Goal: Task Accomplishment & Management: Use online tool/utility

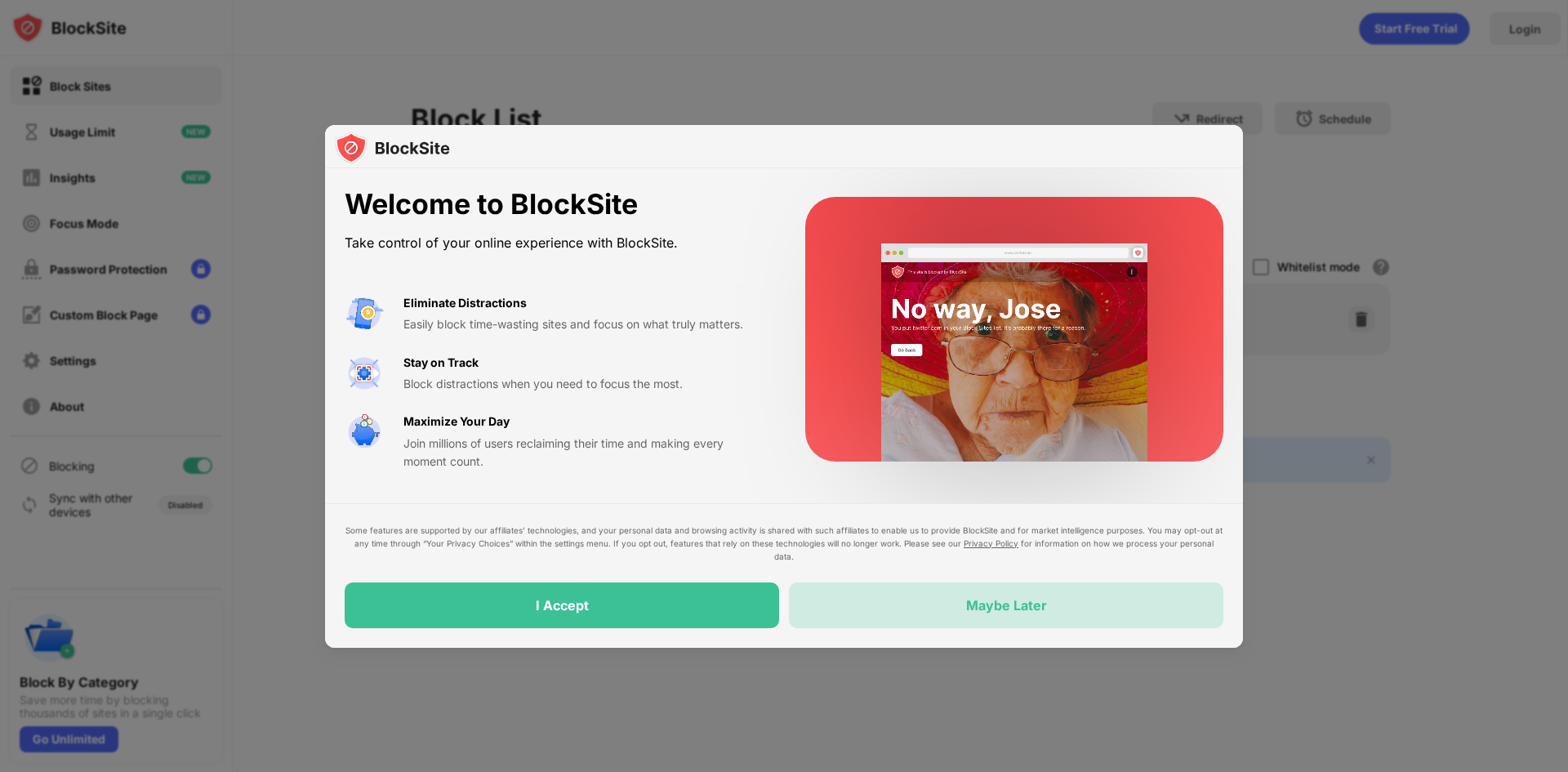
click at [967, 594] on div "Maybe Later" at bounding box center [1006, 605] width 435 height 45
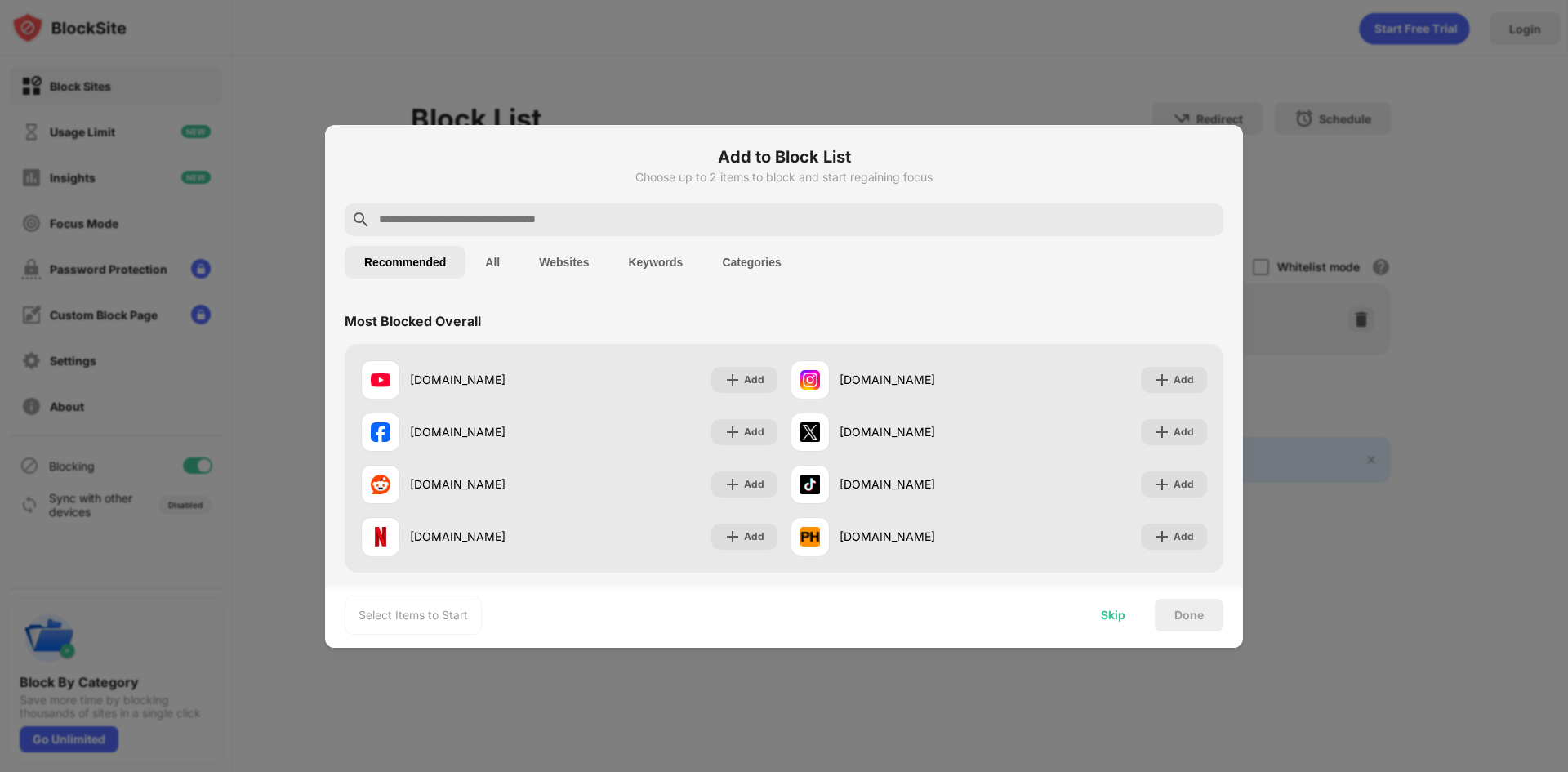
click at [1092, 615] on div "Skip" at bounding box center [1113, 615] width 64 height 33
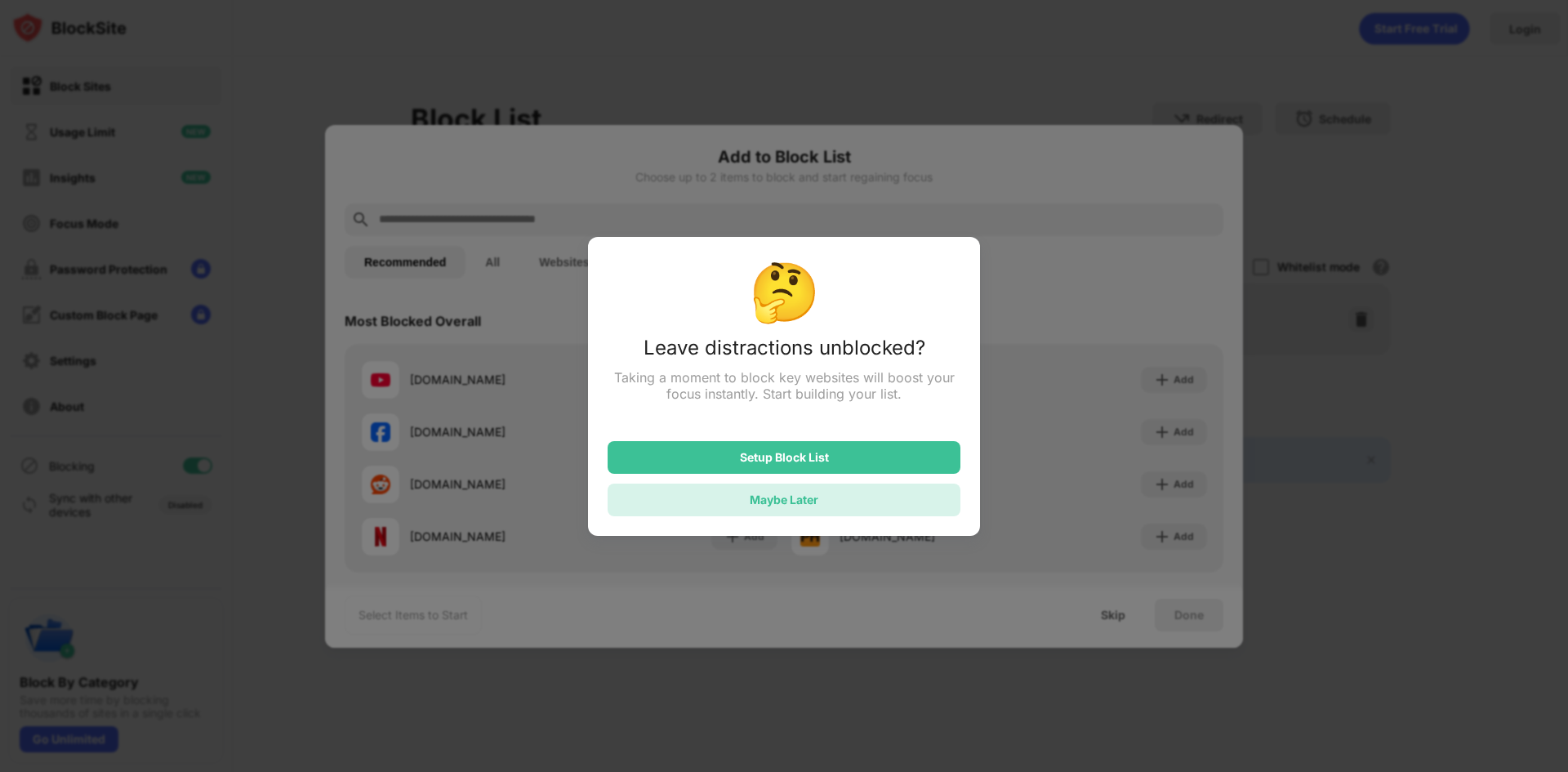
click at [802, 502] on div "Maybe Later" at bounding box center [784, 500] width 69 height 14
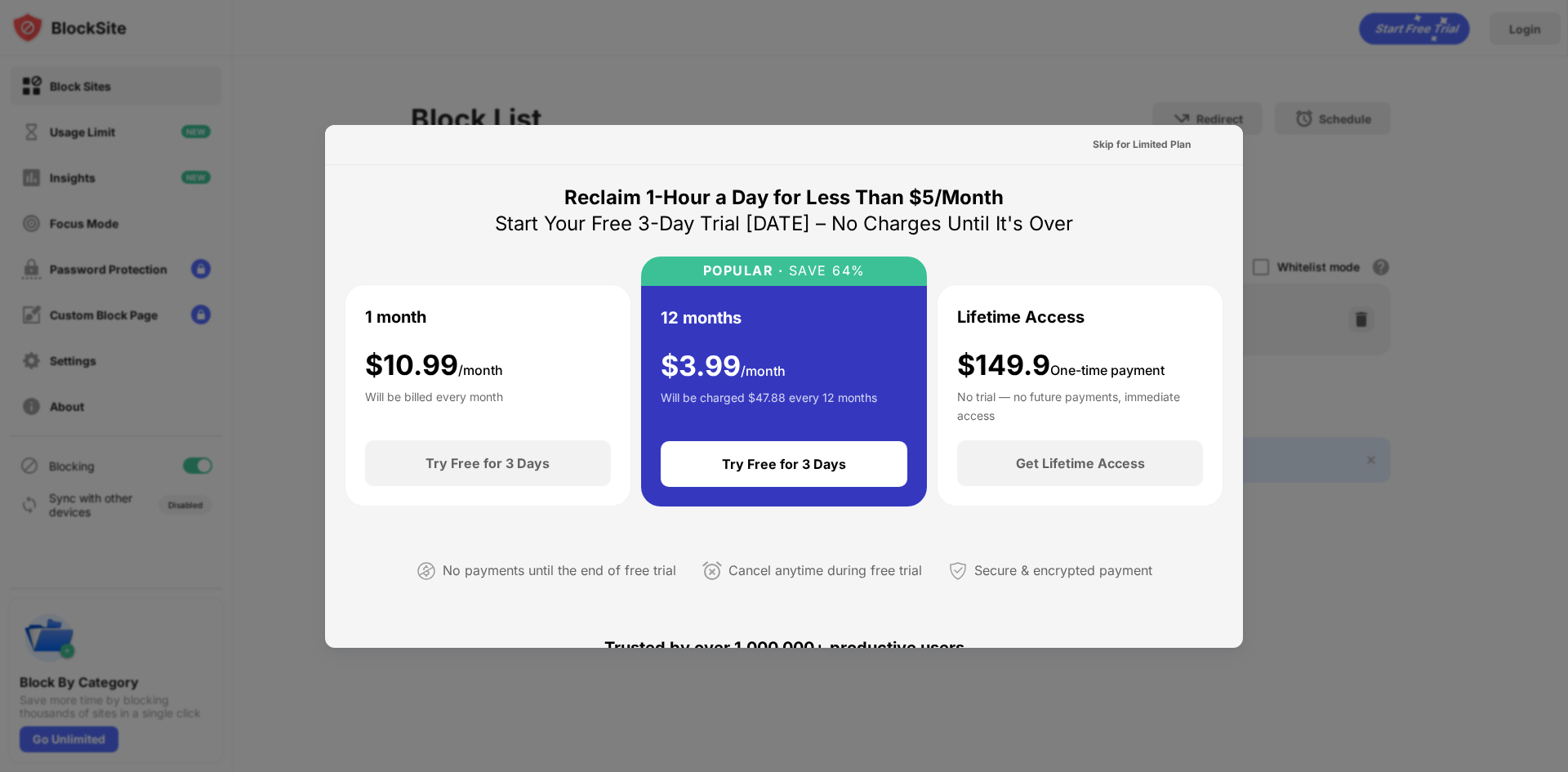
click at [1080, 82] on div at bounding box center [784, 386] width 1568 height 772
click at [630, 104] on div at bounding box center [784, 386] width 1568 height 772
click at [1133, 144] on div "Skip for Limited Plan" at bounding box center [1141, 144] width 98 height 16
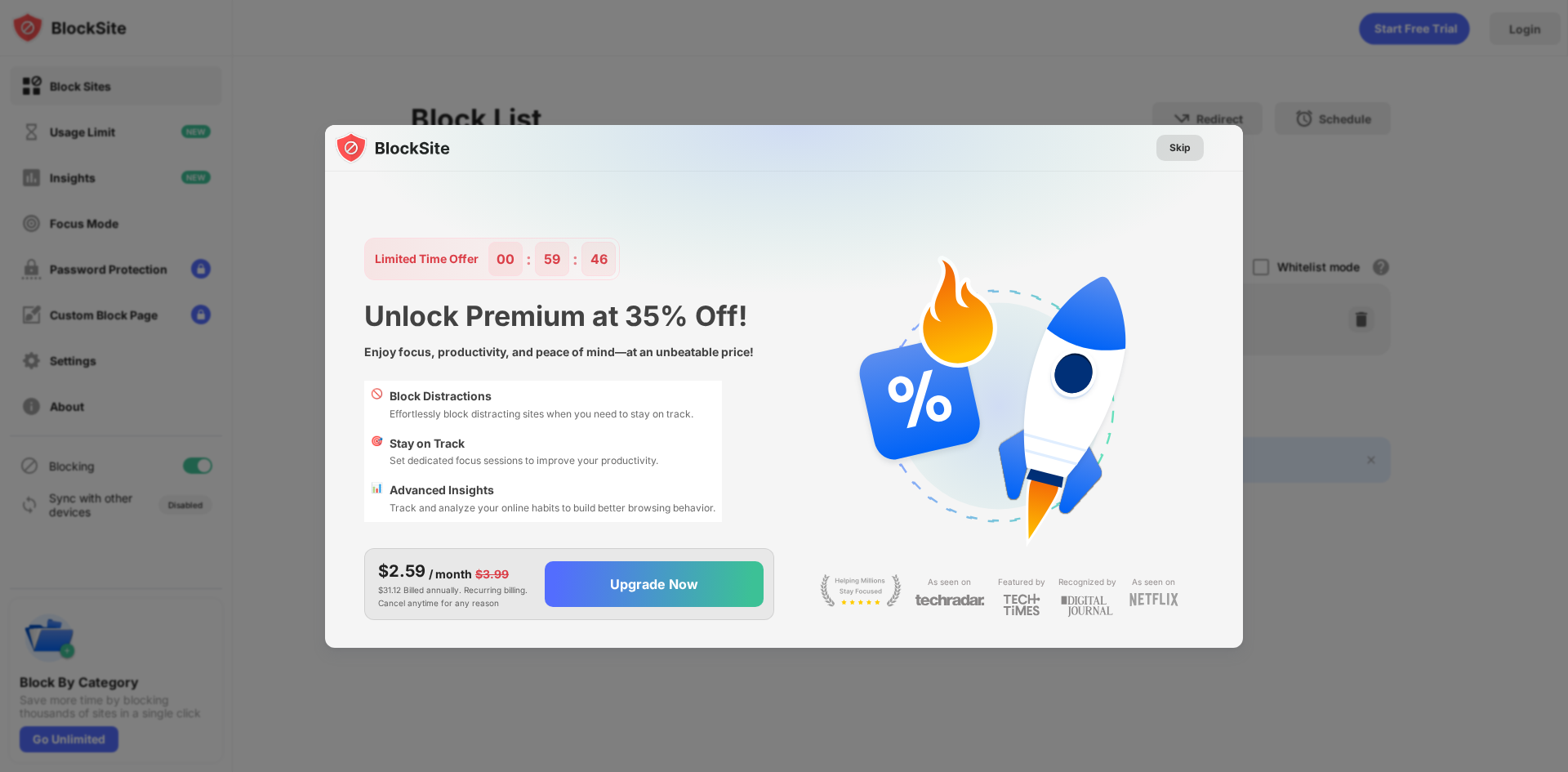
click at [1180, 145] on div "Skip" at bounding box center [1180, 148] width 21 height 16
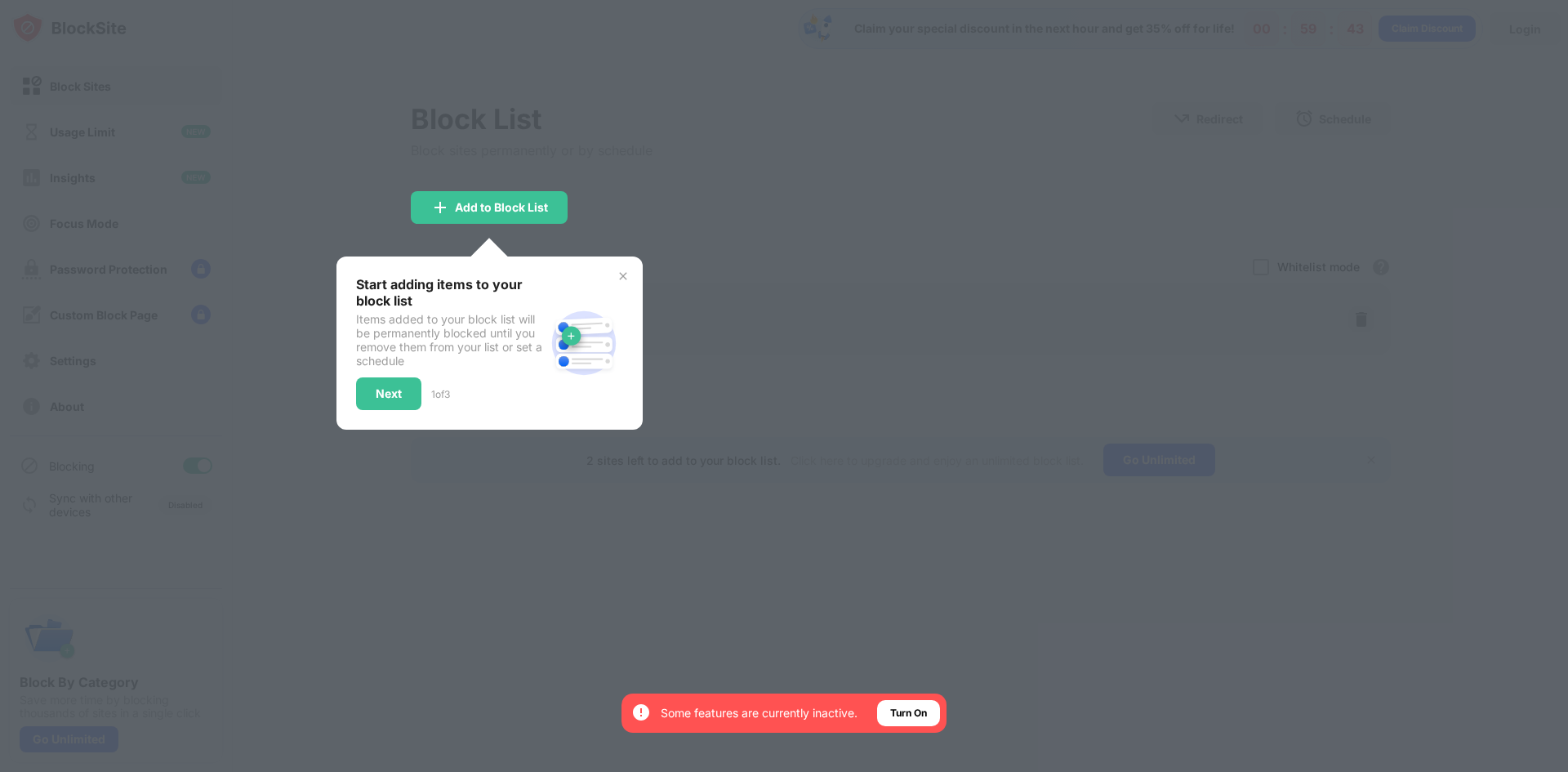
click at [630, 272] on div "Start adding items to your block list Items added to your block list will be pe…" at bounding box center [489, 342] width 306 height 173
click at [621, 272] on img at bounding box center [623, 276] width 14 height 14
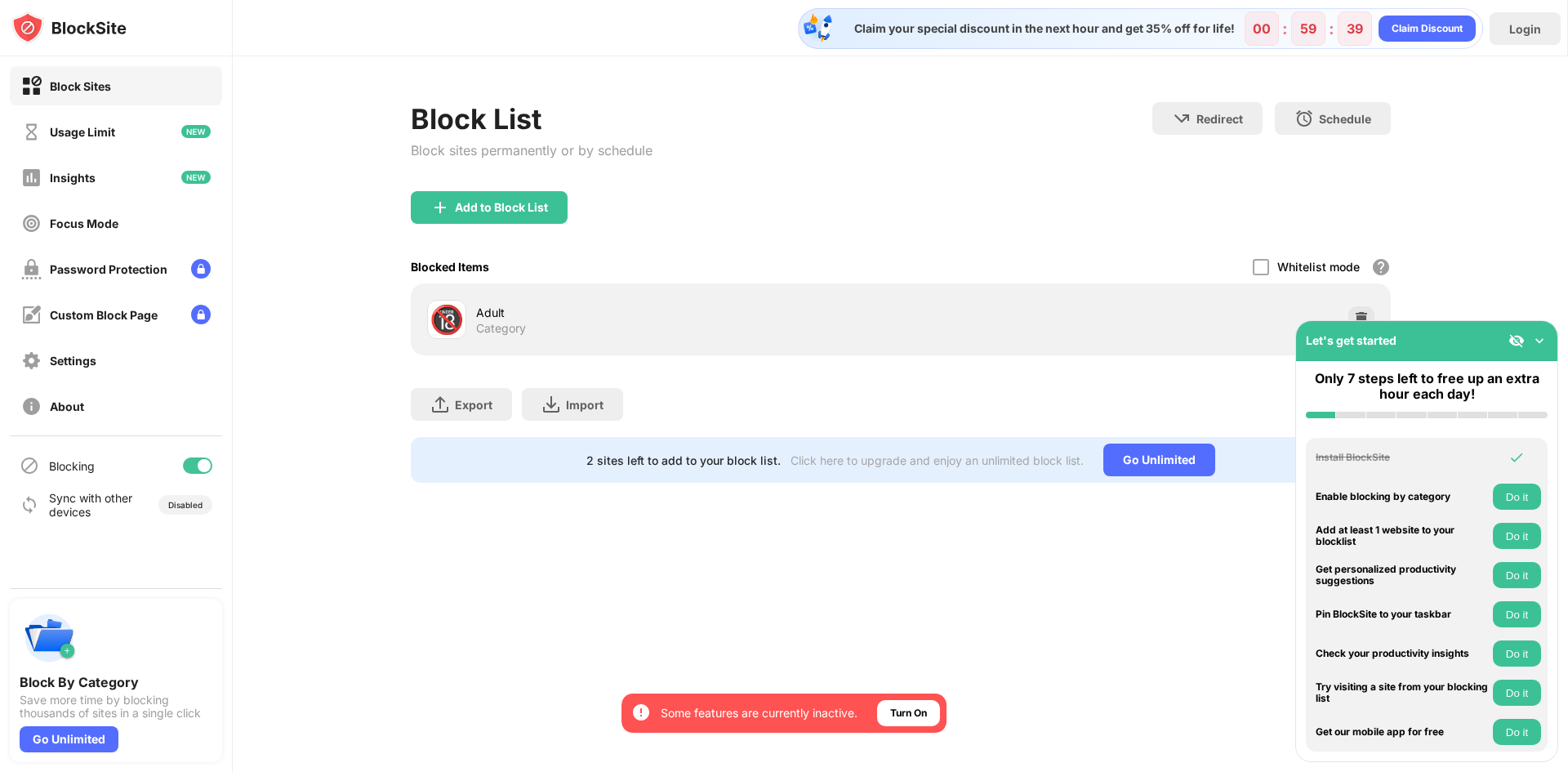
click at [1546, 332] on img at bounding box center [1539, 340] width 16 height 16
